Goal: Information Seeking & Learning: Find specific page/section

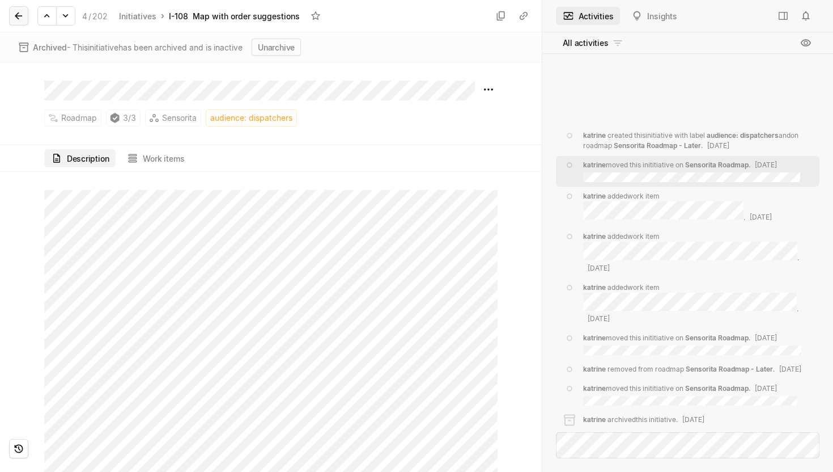
click at [20, 15] on icon at bounding box center [18, 15] width 11 height 11
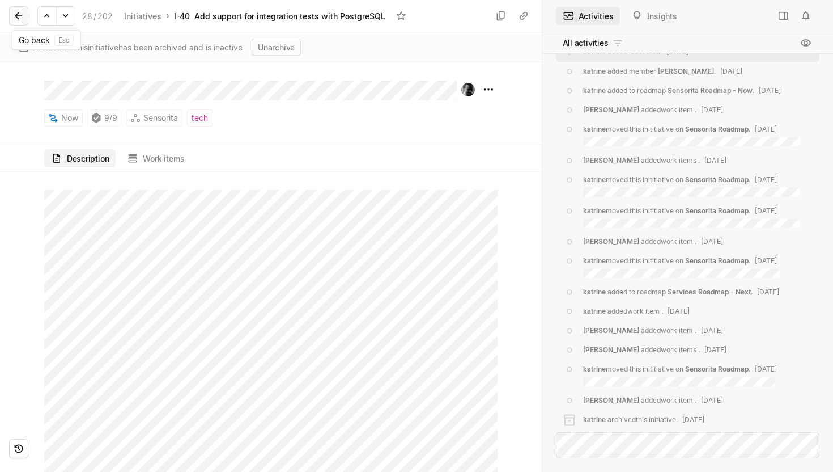
scroll to position [-103, 0]
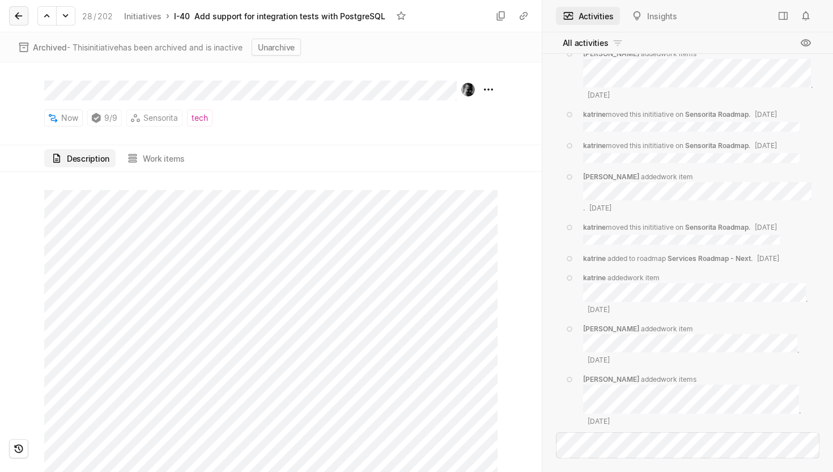
click at [23, 19] on icon at bounding box center [18, 15] width 11 height 11
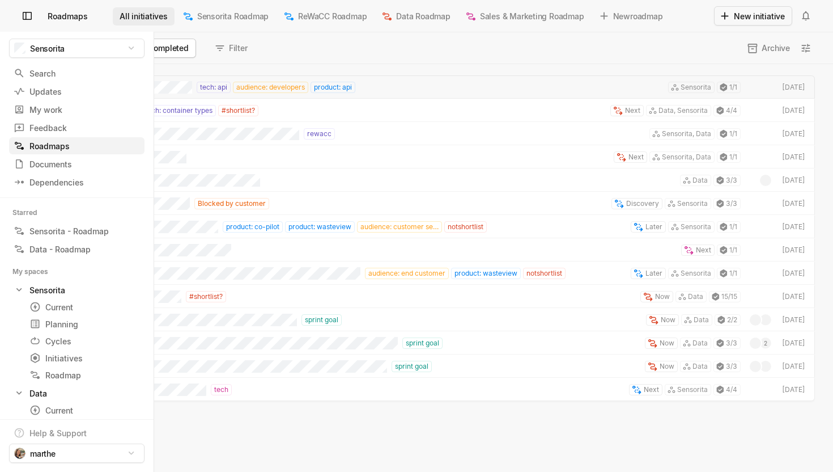
scroll to position [408, 833]
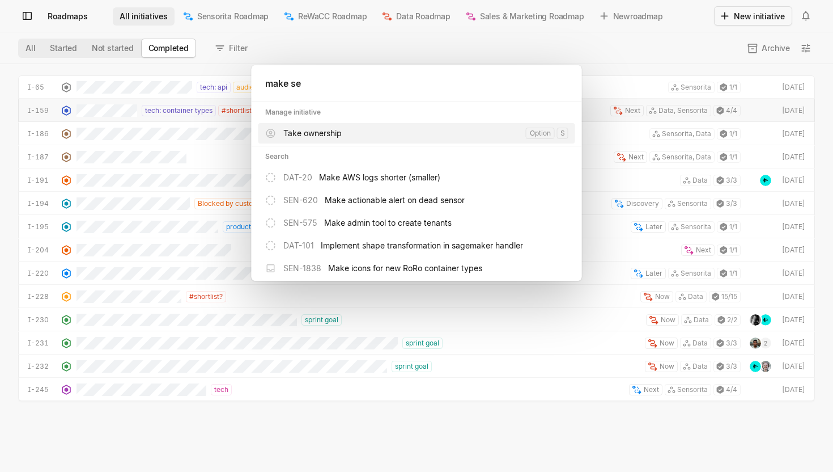
type input "make sen"
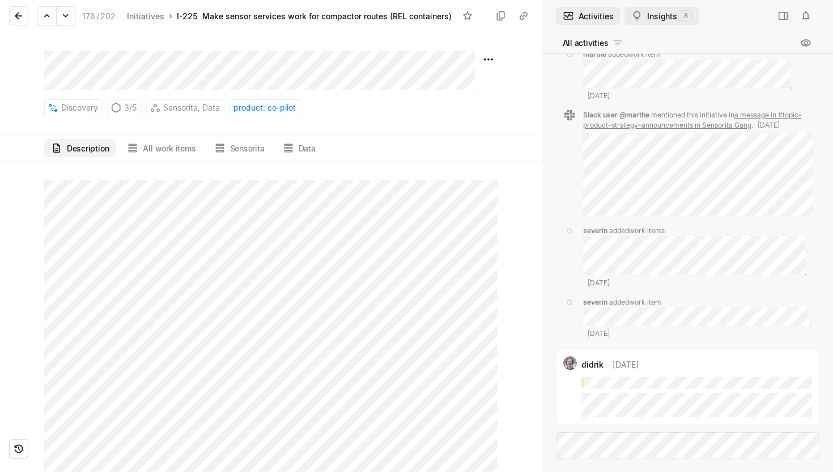
click at [653, 19] on button "Insights 8" at bounding box center [662, 16] width 74 height 18
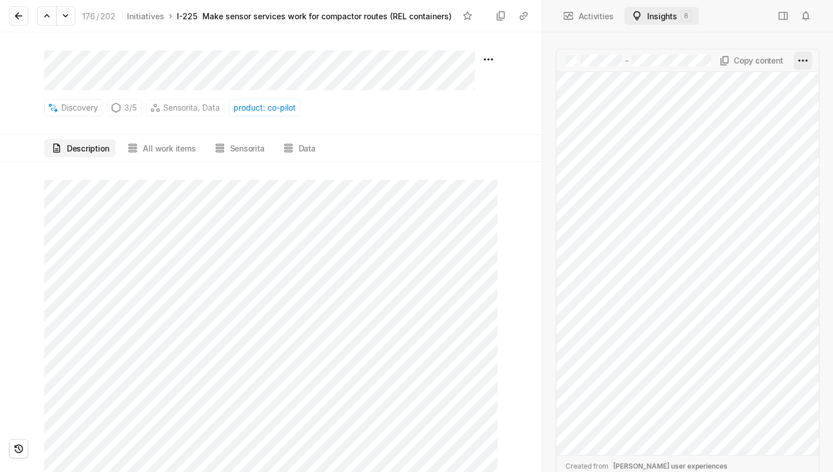
click at [801, 60] on html "Sensorita Search / Updates g then u My work = Feedback g then f Roadmaps g then…" at bounding box center [416, 236] width 833 height 472
click at [741, 83] on span "Open original feedback" at bounding box center [751, 84] width 109 height 18
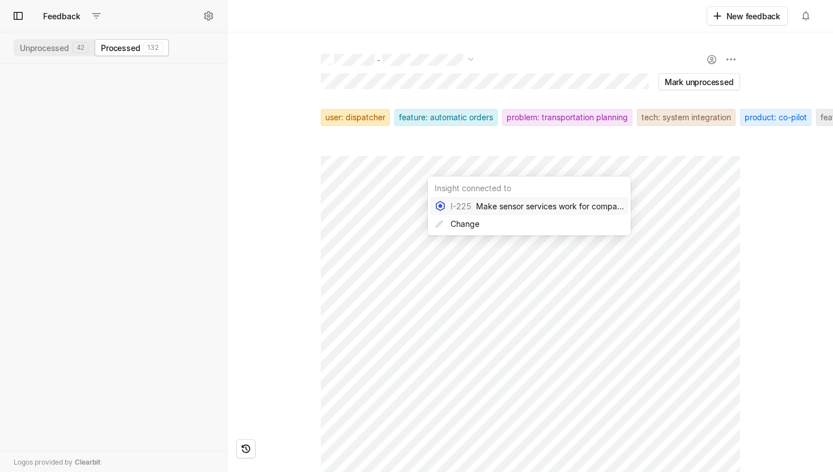
scroll to position [1084, 0]
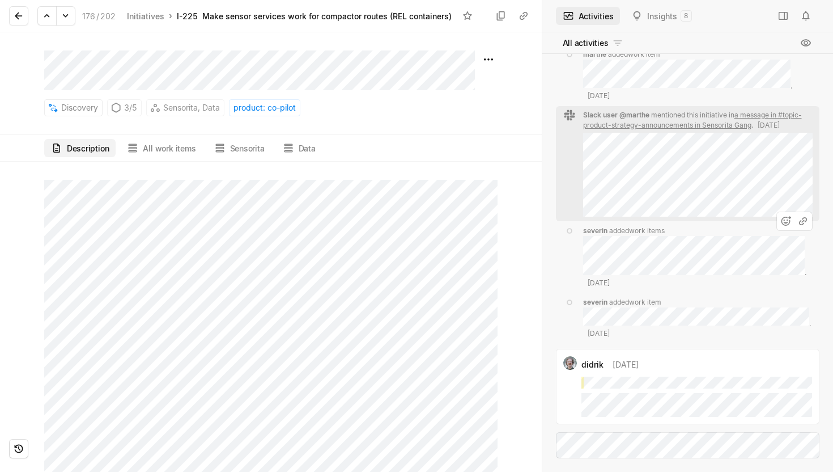
scroll to position [-36, 0]
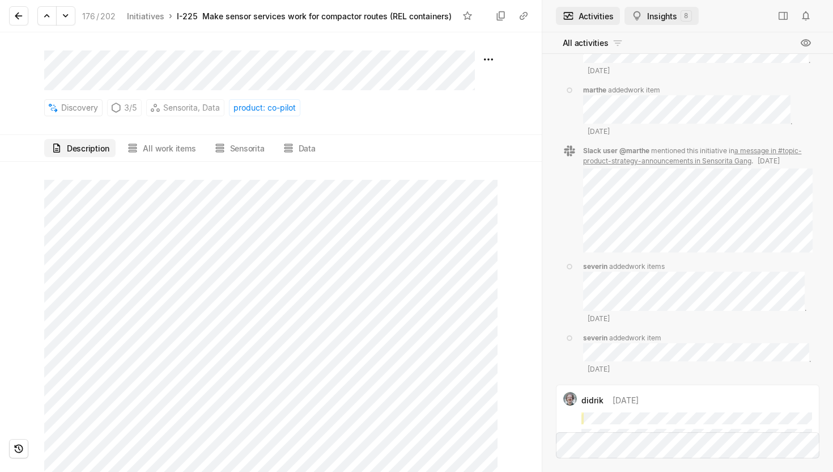
click at [658, 7] on button "Insights 8" at bounding box center [662, 16] width 74 height 18
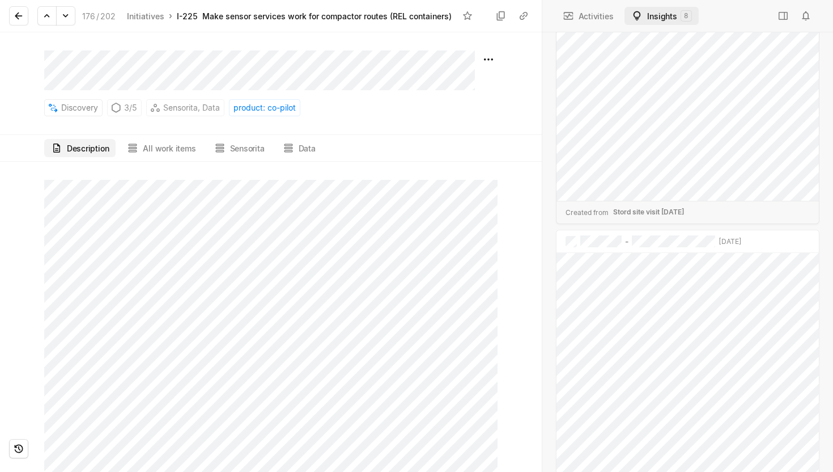
scroll to position [2738, 0]
click at [811, 229] on html "Sensorita Search / Updates g then u My work = Feedback g then f Roadmaps g then…" at bounding box center [416, 236] width 833 height 472
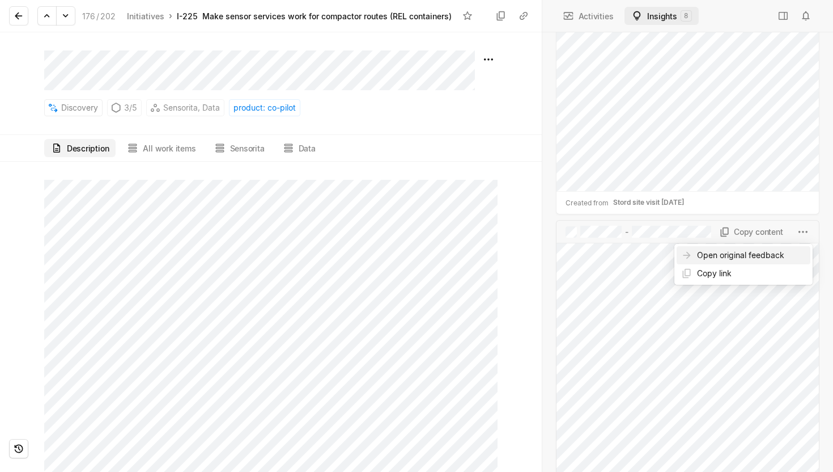
click at [741, 255] on span "Open original feedback" at bounding box center [751, 255] width 109 height 18
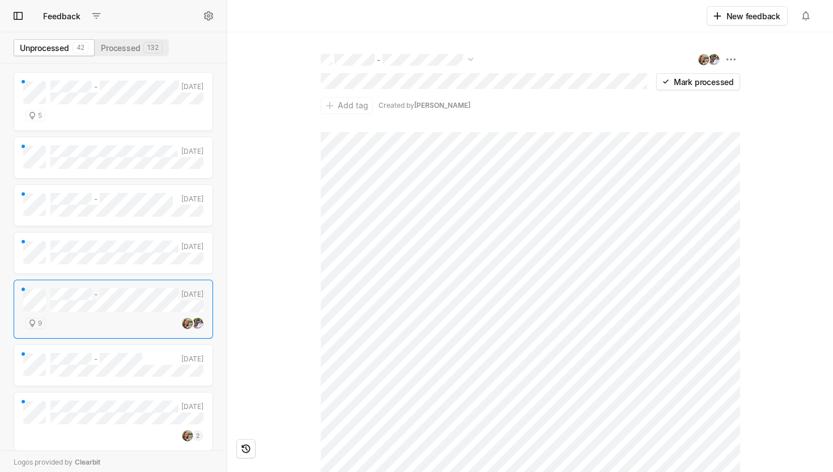
scroll to position [408, 227]
click at [728, 60] on html "Sensorita Search / Updates g then u My work = Feedback g then f Roadmaps g then…" at bounding box center [416, 236] width 833 height 472
click at [625, 151] on span "Copy link" at bounding box center [654, 153] width 100 height 18
click at [122, 48] on button "Processed 132" at bounding box center [132, 48] width 74 height 16
